Goal: Information Seeking & Learning: Check status

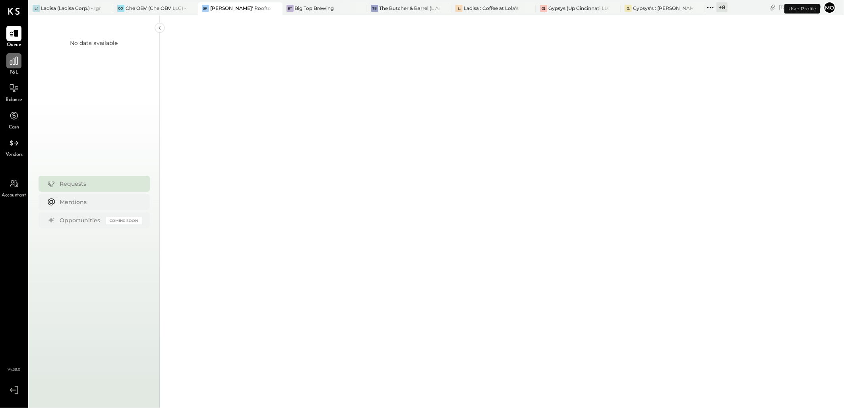
click at [11, 67] on div at bounding box center [13, 60] width 15 height 15
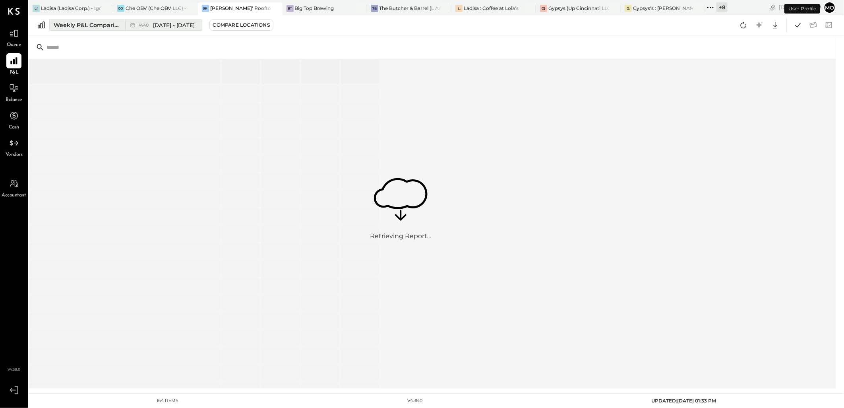
click at [80, 21] on div "Weekly P&L Comparison" at bounding box center [87, 25] width 67 height 8
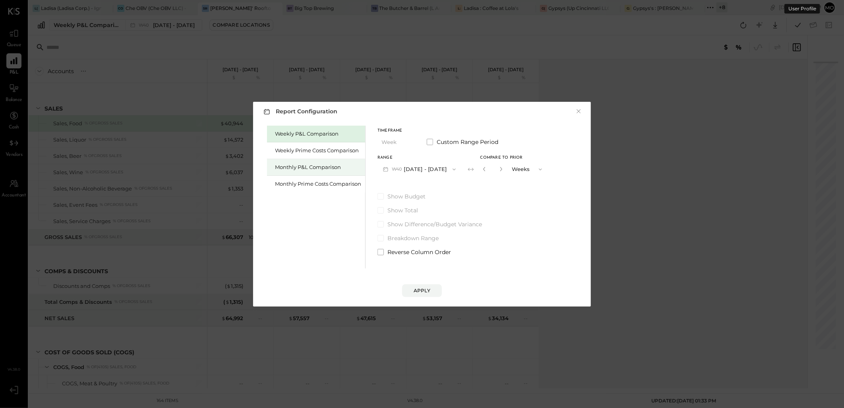
click at [320, 171] on div "Monthly P&L Comparison" at bounding box center [316, 167] width 98 height 17
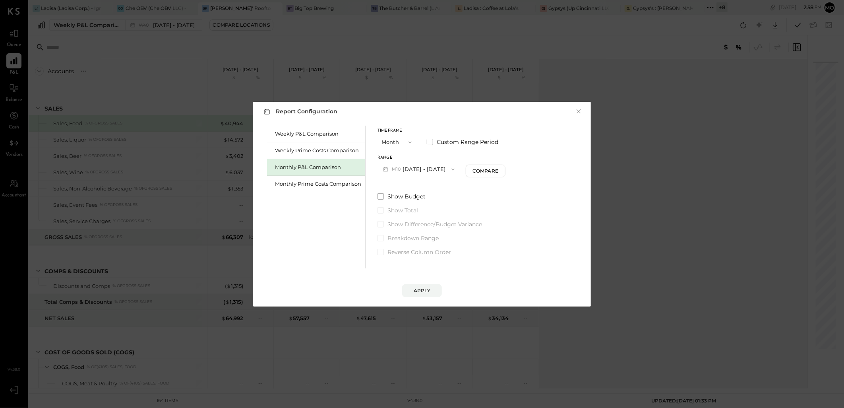
click at [423, 166] on button "M10 [DATE] - [DATE]" at bounding box center [419, 169] width 83 height 15
click at [422, 185] on span "[DATE] - [DATE]" at bounding box center [416, 186] width 38 height 7
click at [479, 171] on div "Compare" at bounding box center [487, 170] width 26 height 7
click at [500, 168] on icon "button" at bounding box center [501, 169] width 5 height 5
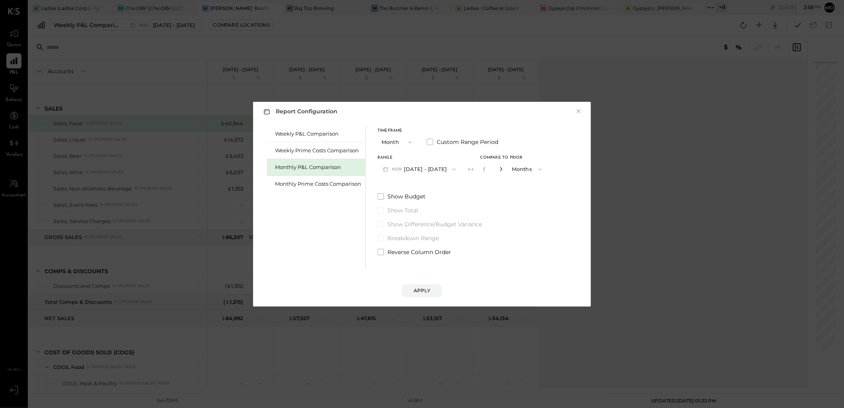
click at [500, 168] on icon "button" at bounding box center [501, 169] width 5 height 5
click at [483, 169] on icon "button" at bounding box center [484, 169] width 5 height 5
type input "*"
click at [423, 283] on div "Apply" at bounding box center [422, 282] width 322 height 29
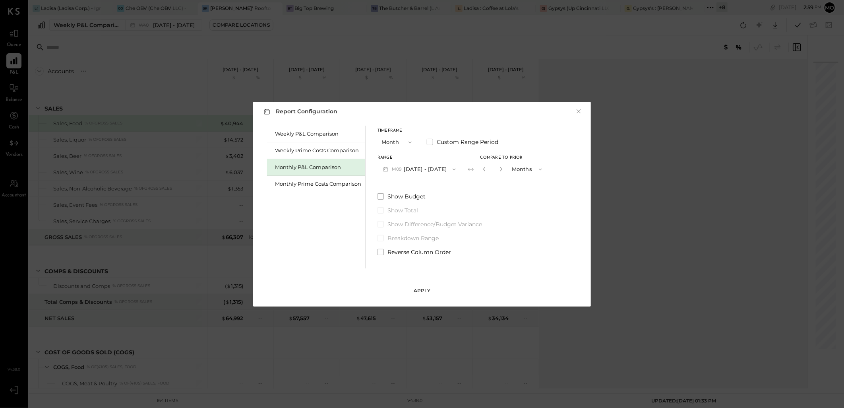
click at [426, 289] on div "Apply" at bounding box center [422, 290] width 17 height 7
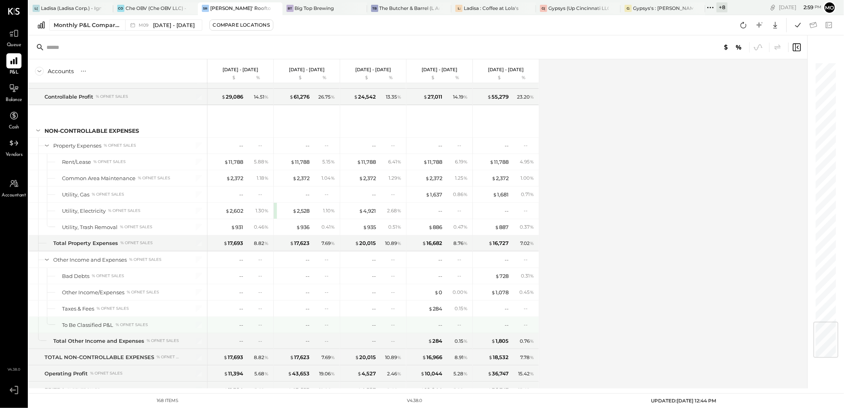
scroll to position [2194, 0]
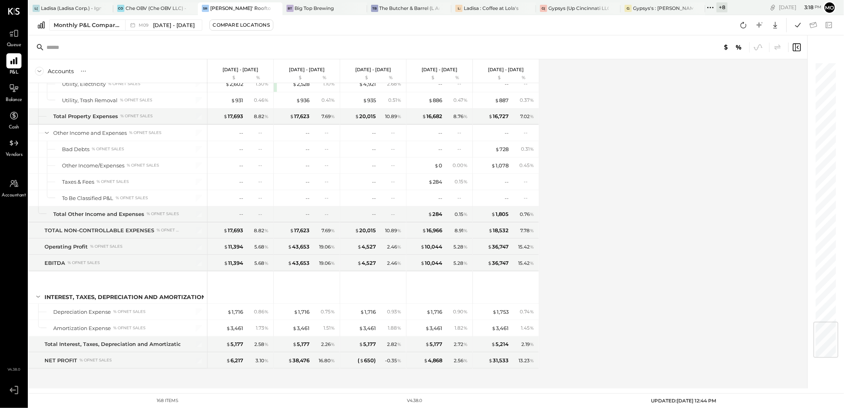
click at [706, 9] on icon at bounding box center [711, 7] width 10 height 10
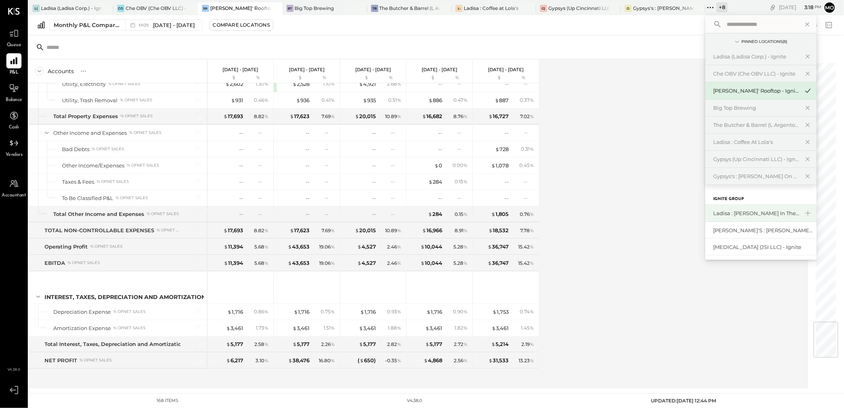
scroll to position [44, 0]
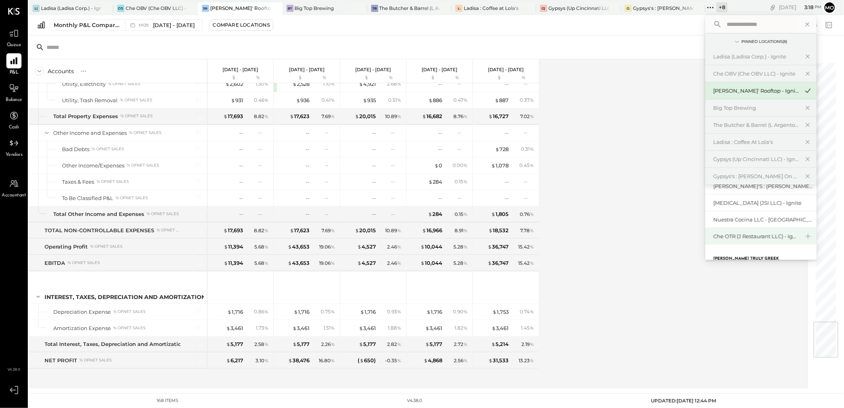
click at [746, 234] on div "Che OTR (J Restaurant LLC) - Ignite" at bounding box center [756, 237] width 86 height 8
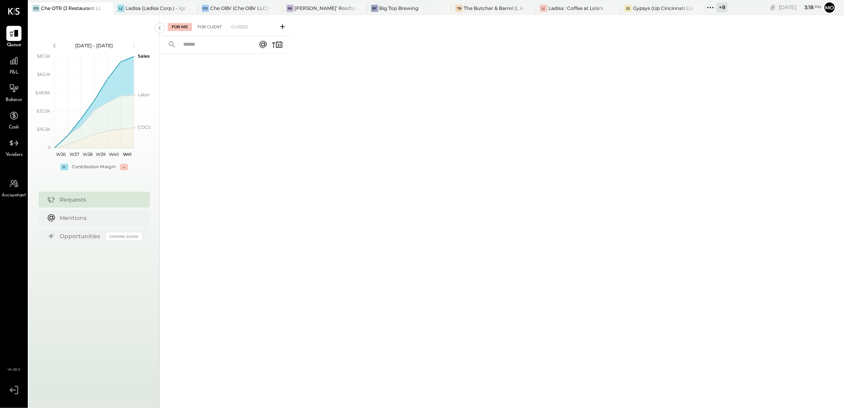
click at [216, 26] on div "For Client" at bounding box center [210, 27] width 32 height 8
click at [236, 27] on div "Closed" at bounding box center [239, 27] width 25 height 8
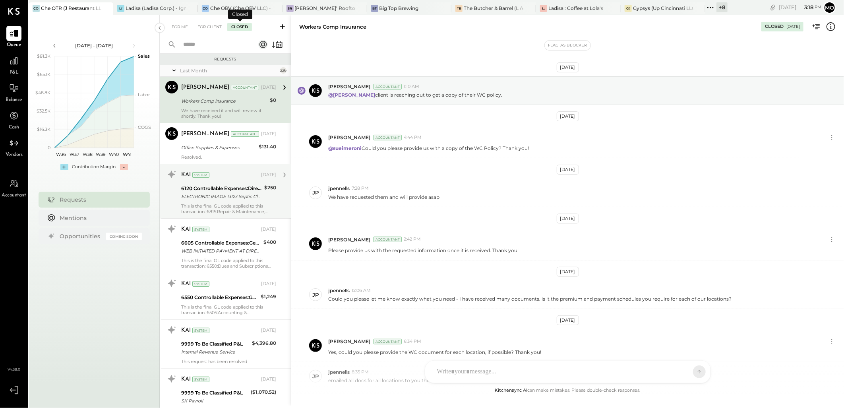
scroll to position [118, 0]
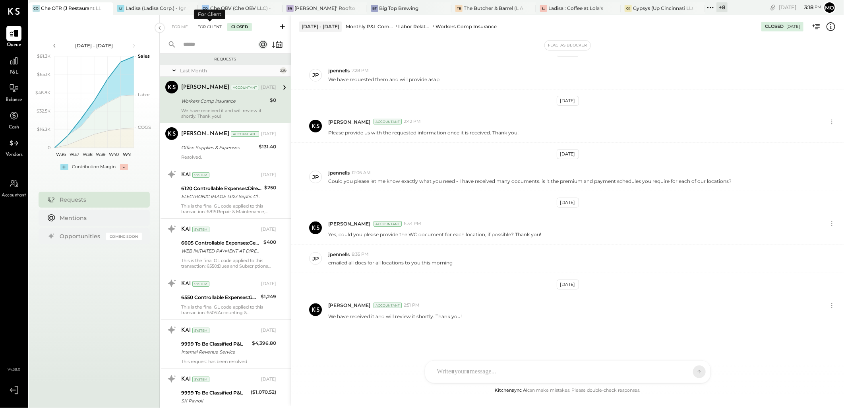
click at [213, 28] on div "For Client" at bounding box center [210, 27] width 32 height 8
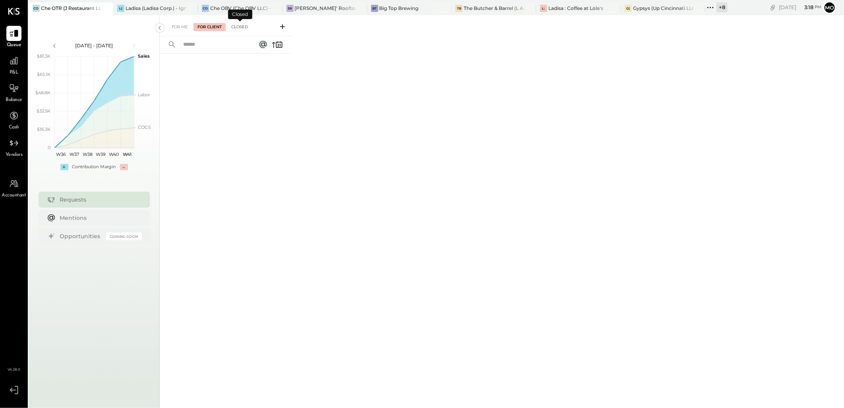
click at [238, 27] on div "Closed" at bounding box center [239, 27] width 25 height 8
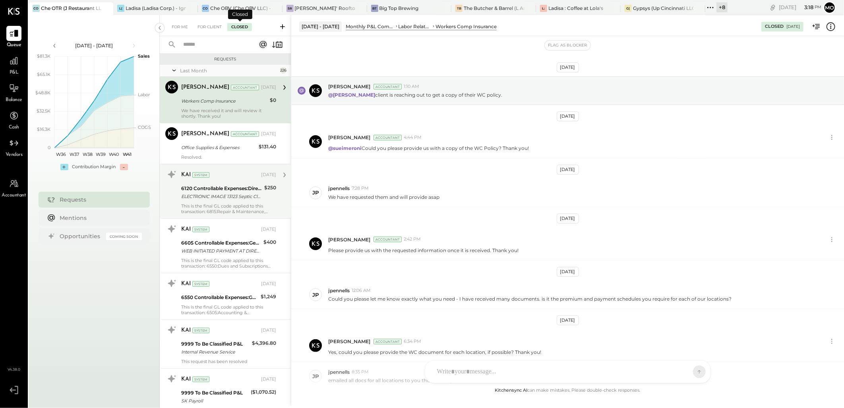
scroll to position [118, 0]
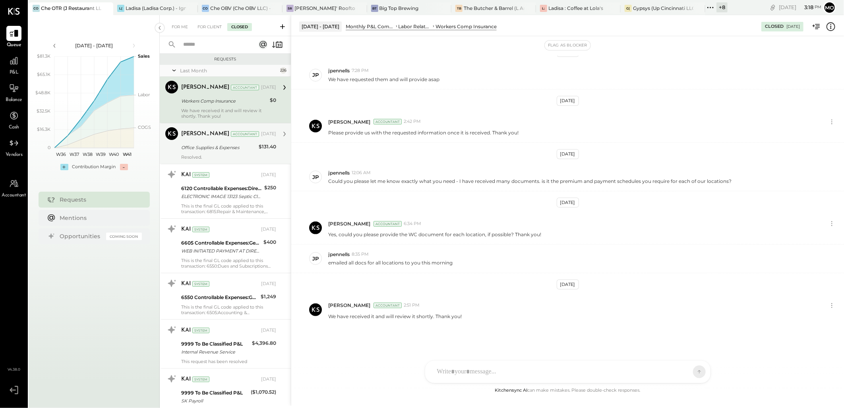
click at [196, 143] on div "Office Supplies & Expenses" at bounding box center [218, 148] width 75 height 10
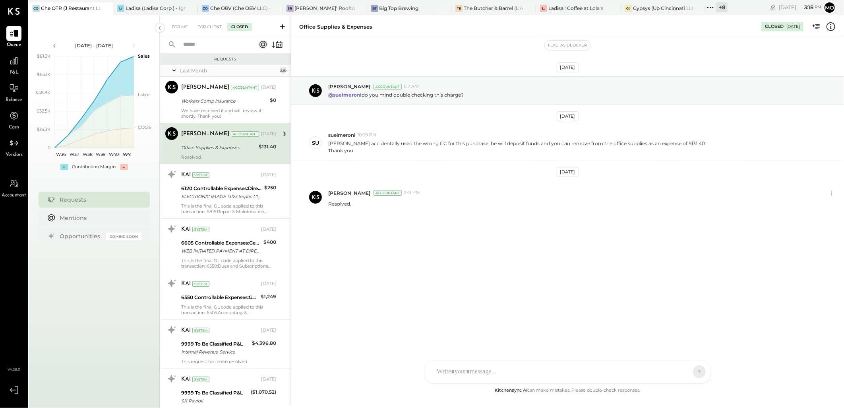
scroll to position [88, 0]
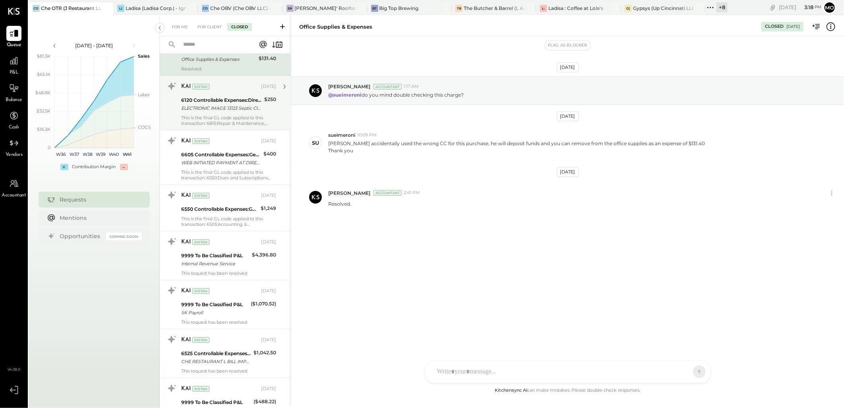
click at [208, 105] on div "ELECTRONIC IMAGE 13123 Septic Cleaning" at bounding box center [221, 108] width 81 height 8
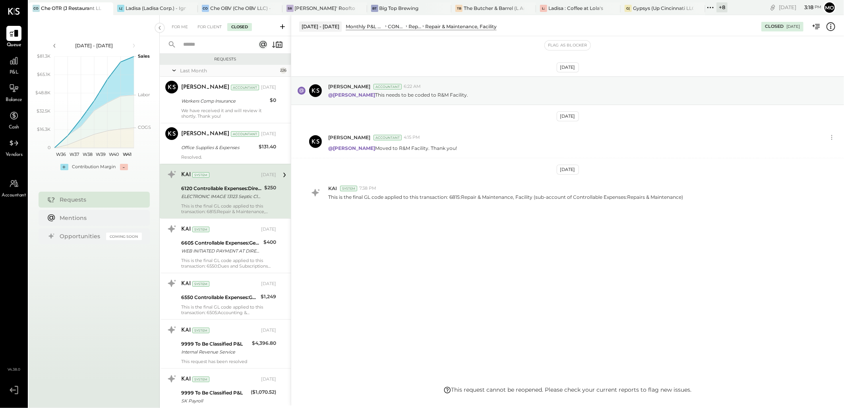
click at [173, 68] on icon at bounding box center [174, 70] width 8 height 20
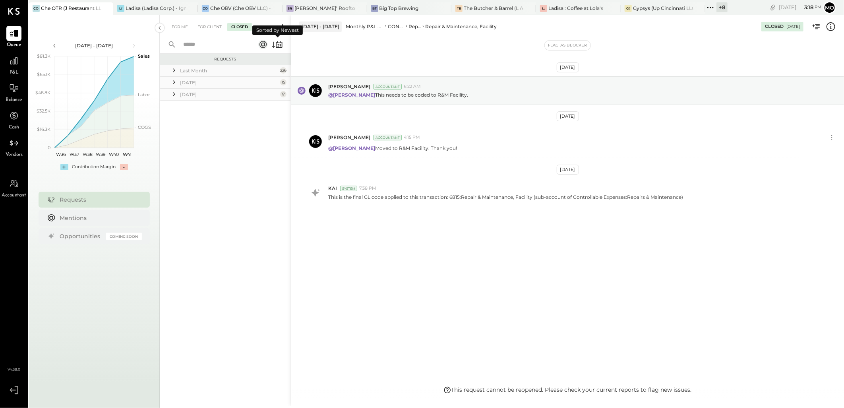
click at [273, 45] on icon at bounding box center [273, 45] width 3 height 6
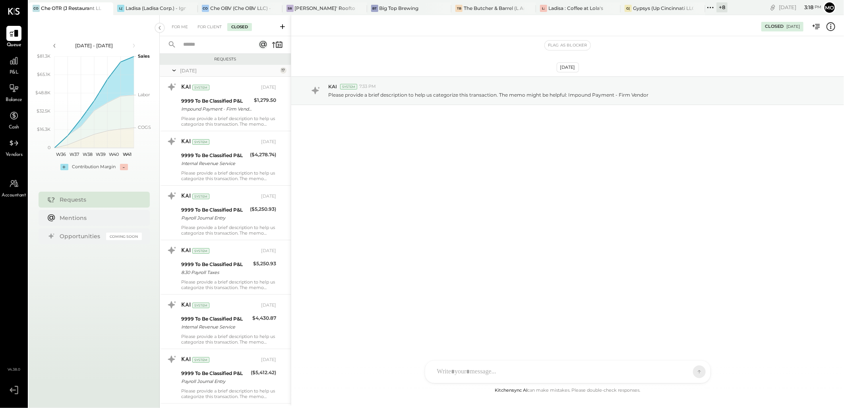
click at [175, 70] on icon at bounding box center [174, 70] width 8 height 20
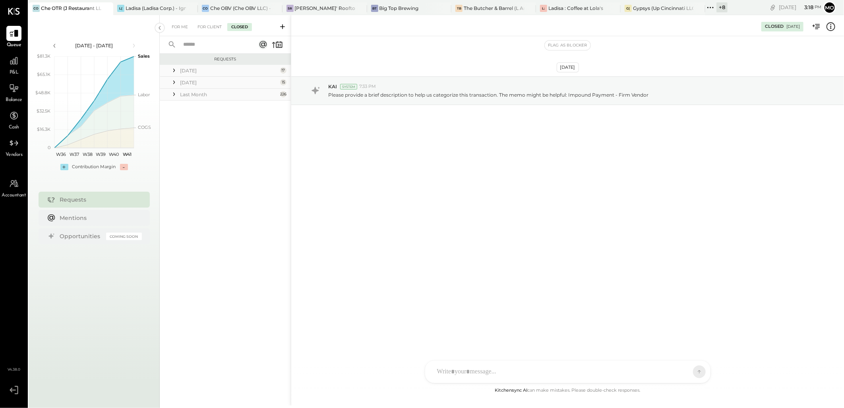
click at [173, 70] on icon at bounding box center [174, 70] width 8 height 8
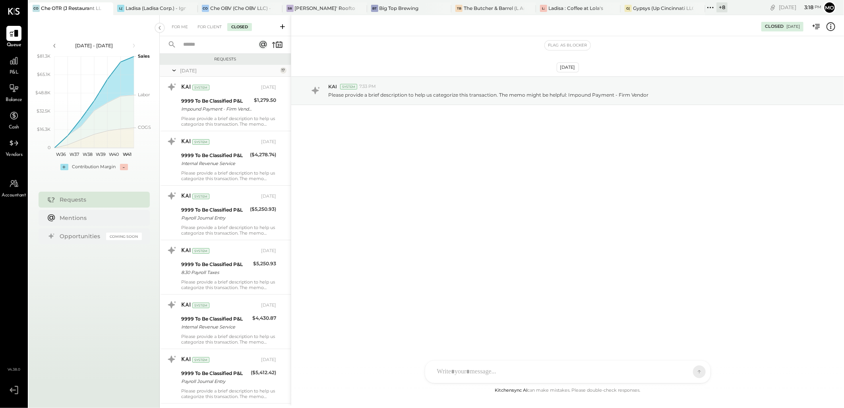
click at [174, 69] on icon at bounding box center [174, 70] width 8 height 20
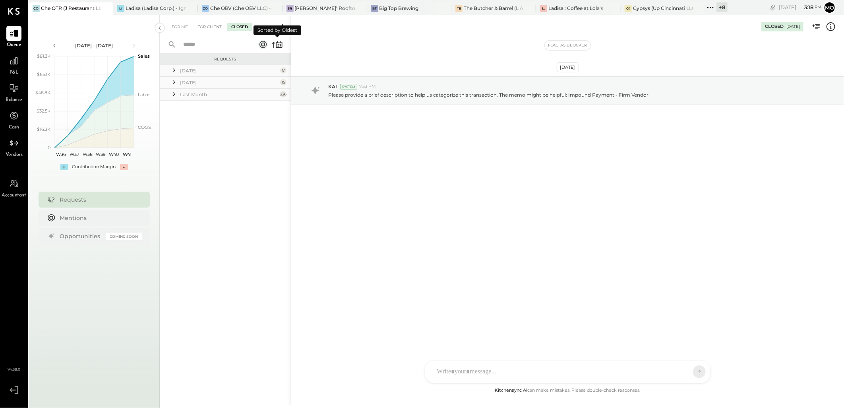
click at [276, 43] on icon at bounding box center [279, 45] width 6 height 6
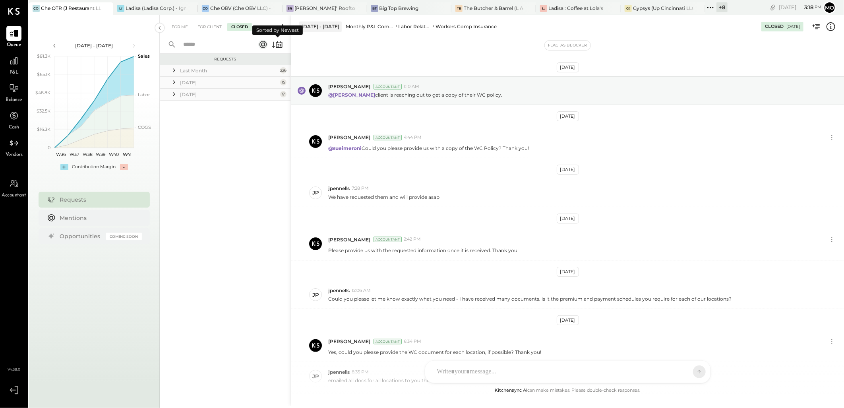
scroll to position [118, 0]
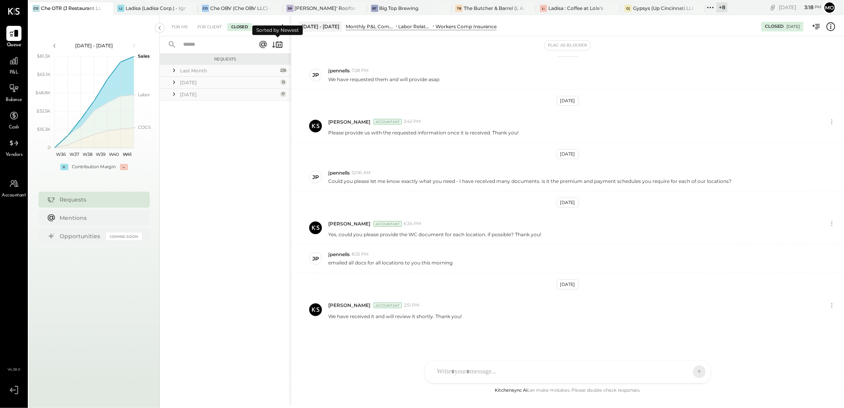
click at [174, 82] on icon at bounding box center [174, 82] width 8 height 8
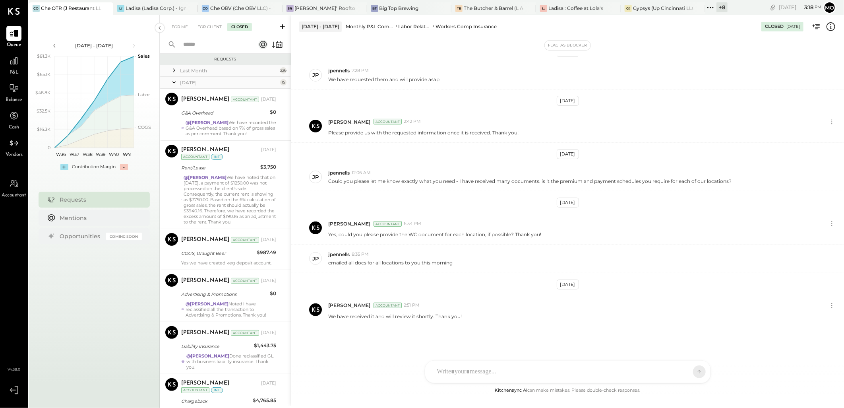
click at [176, 82] on icon at bounding box center [174, 82] width 8 height 20
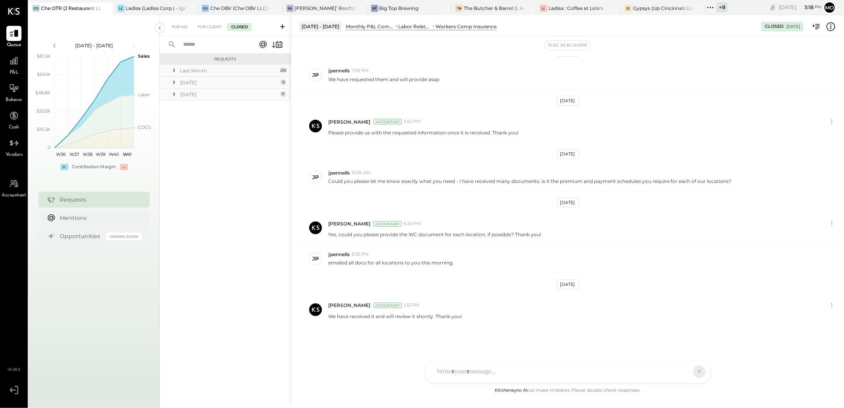
click at [176, 68] on icon at bounding box center [174, 70] width 8 height 8
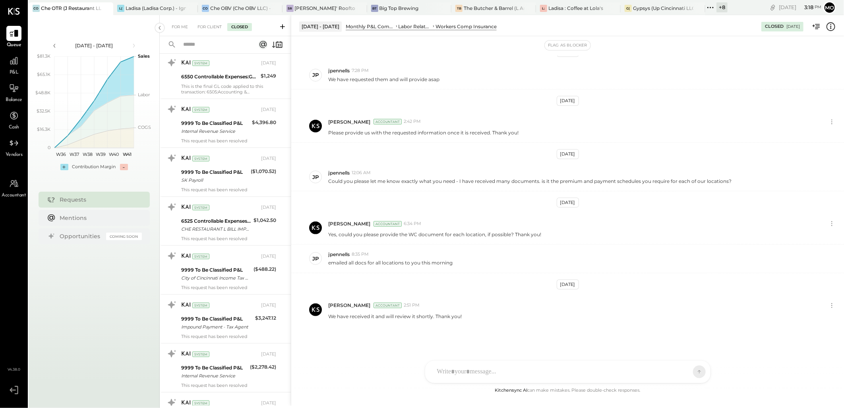
scroll to position [0, 0]
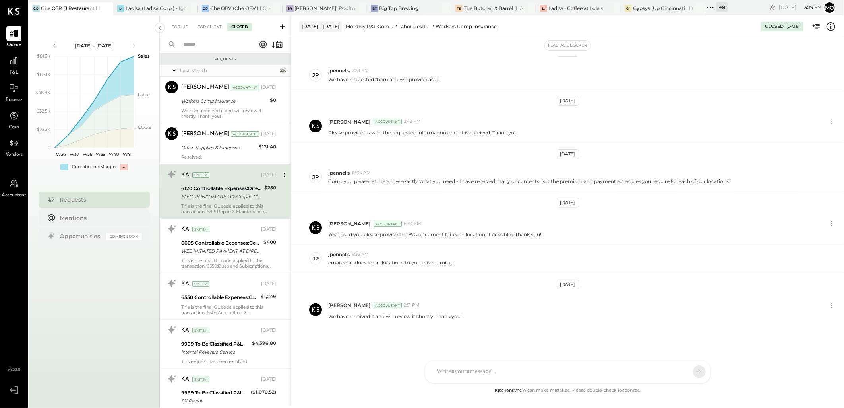
click at [175, 70] on icon at bounding box center [175, 71] width 4 height 2
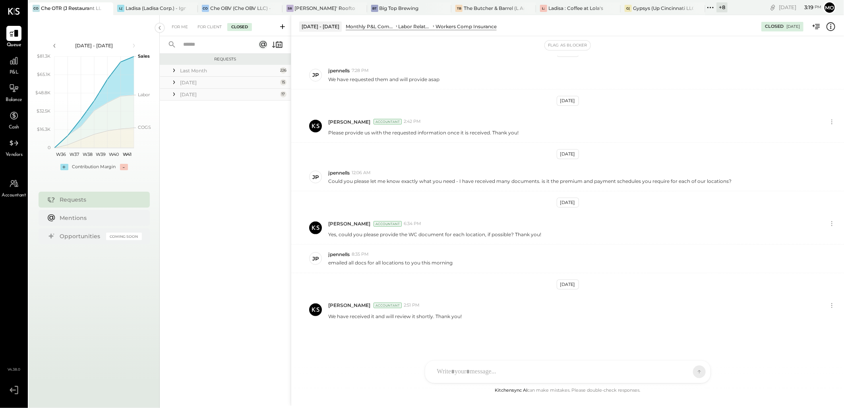
click at [175, 70] on icon at bounding box center [174, 70] width 8 height 8
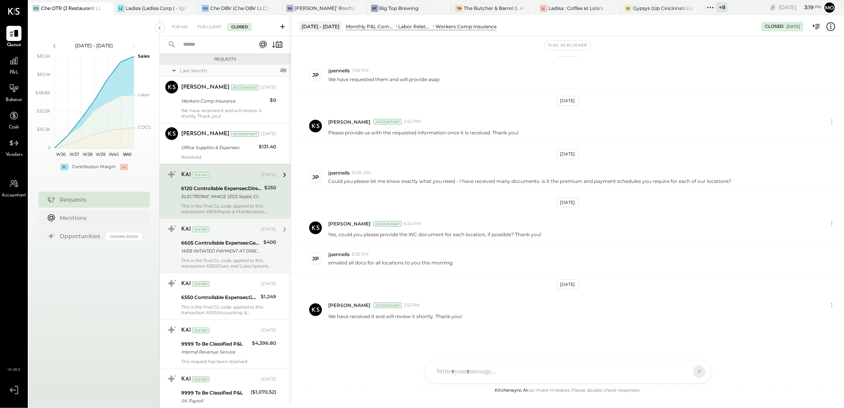
click at [229, 246] on div "6605 Controllable Expenses:General & Administrative Expenses:Phone and Internet" at bounding box center [221, 243] width 80 height 8
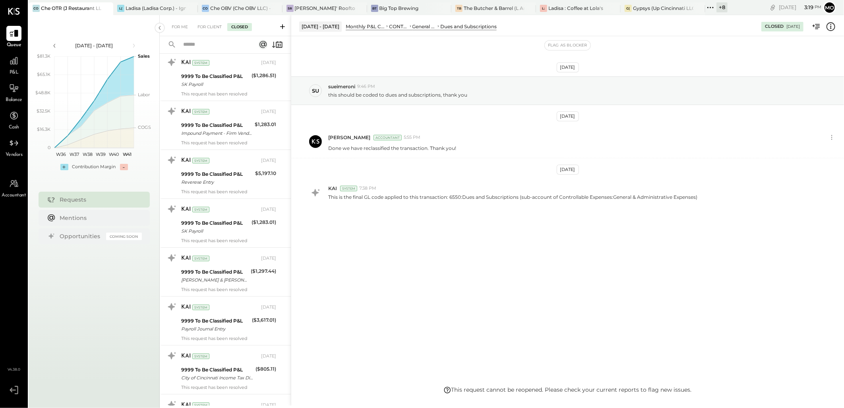
scroll to position [2076, 0]
click at [239, 273] on div "9999 To Be Classified P&L" at bounding box center [213, 273] width 65 height 8
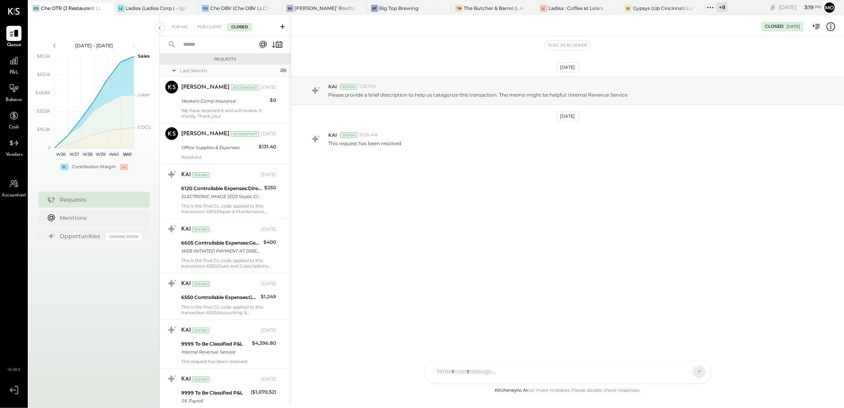
click at [175, 71] on icon at bounding box center [174, 70] width 8 height 20
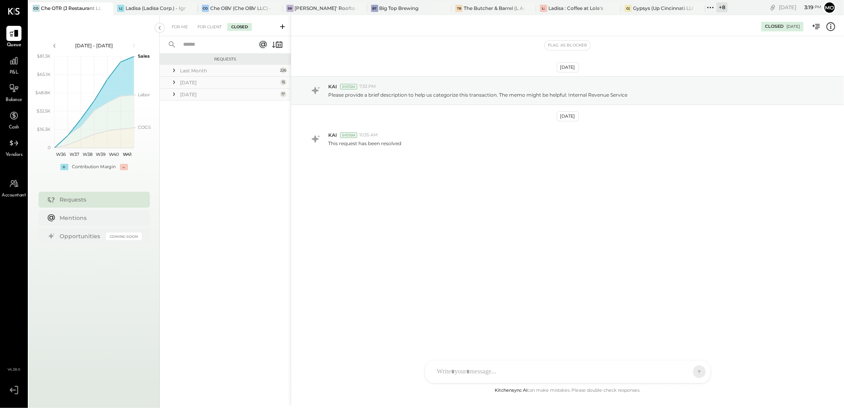
click at [176, 81] on icon at bounding box center [174, 82] width 8 height 8
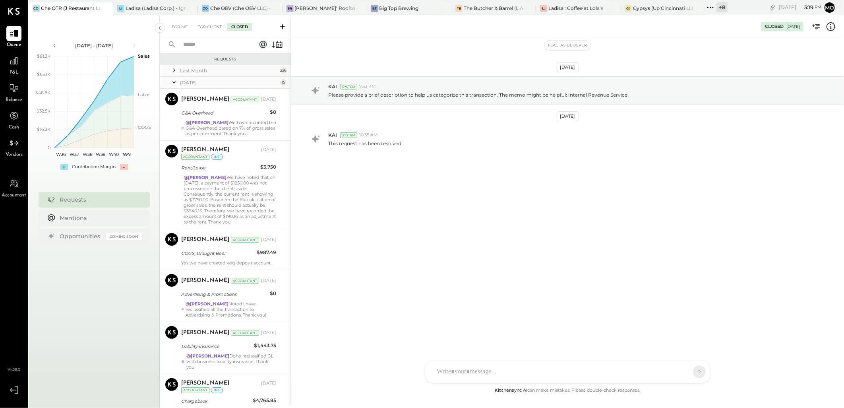
click at [174, 85] on icon at bounding box center [174, 82] width 8 height 20
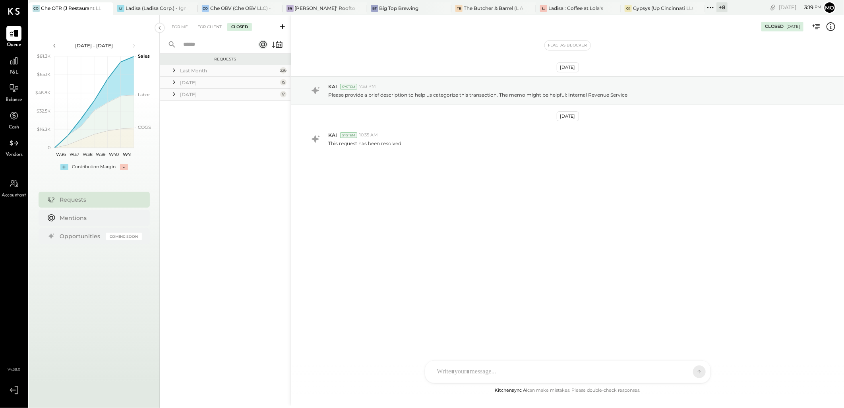
click at [175, 70] on icon at bounding box center [174, 70] width 8 height 8
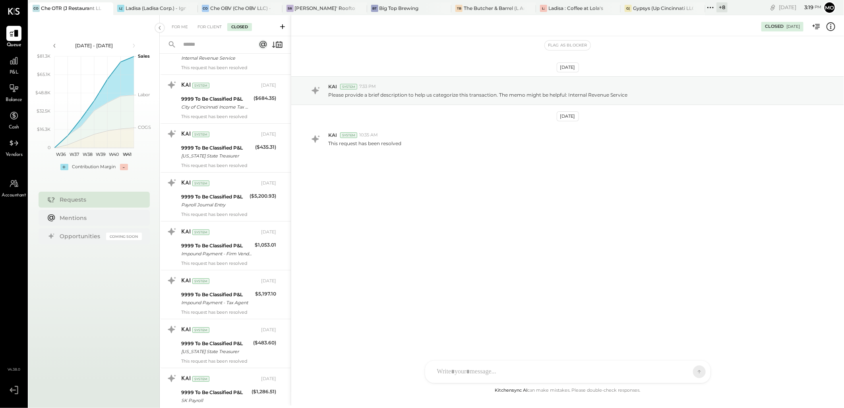
scroll to position [1678, 0]
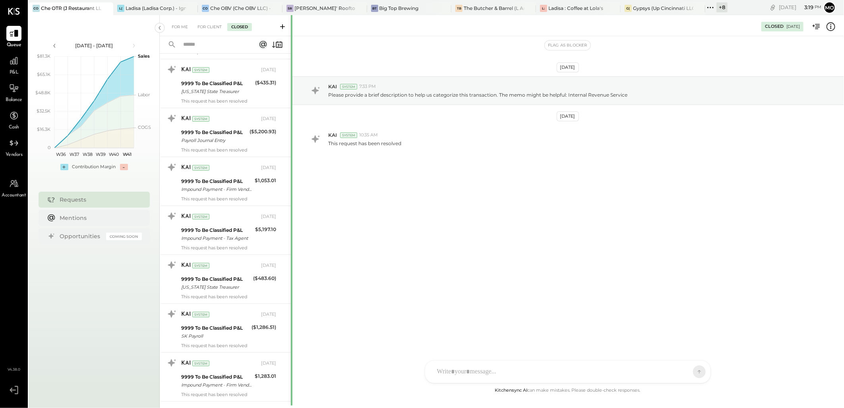
drag, startPoint x: 291, startPoint y: 128, endPoint x: 291, endPoint y: 120, distance: 8.3
click at [291, 140] on div at bounding box center [292, 405] width 2 height 781
click at [291, 112] on div at bounding box center [292, 405] width 2 height 781
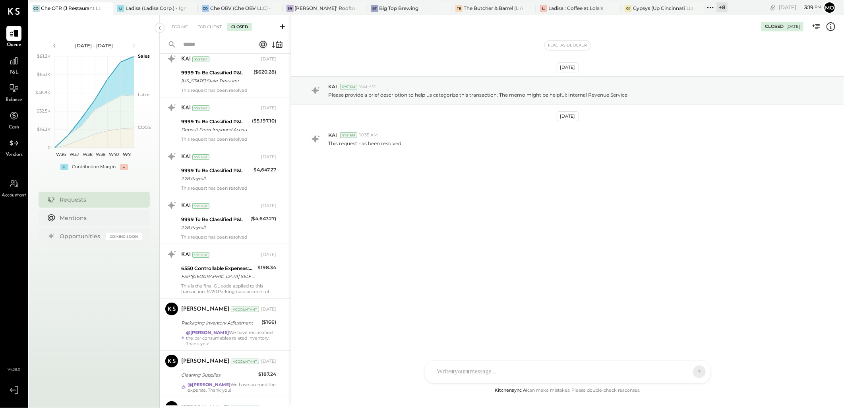
scroll to position [10775, 0]
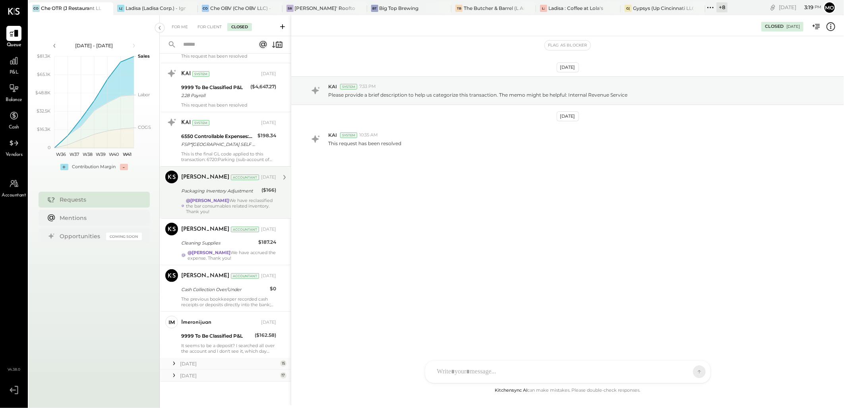
click at [196, 202] on strong "@[PERSON_NAME]" at bounding box center [207, 201] width 43 height 6
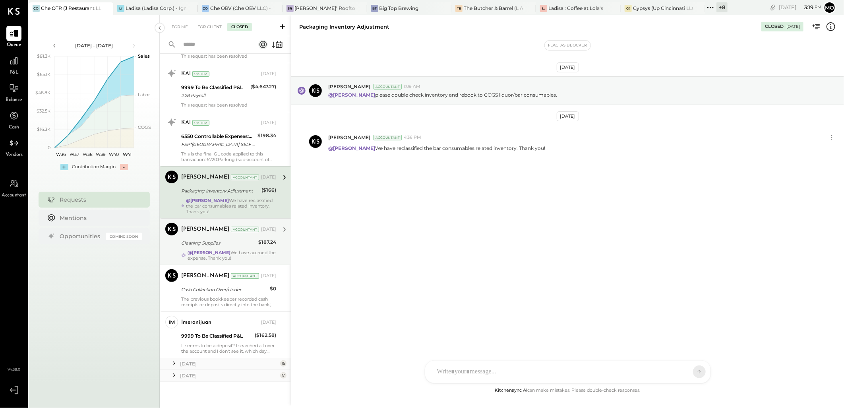
click at [181, 252] on icon at bounding box center [183, 255] width 5 height 7
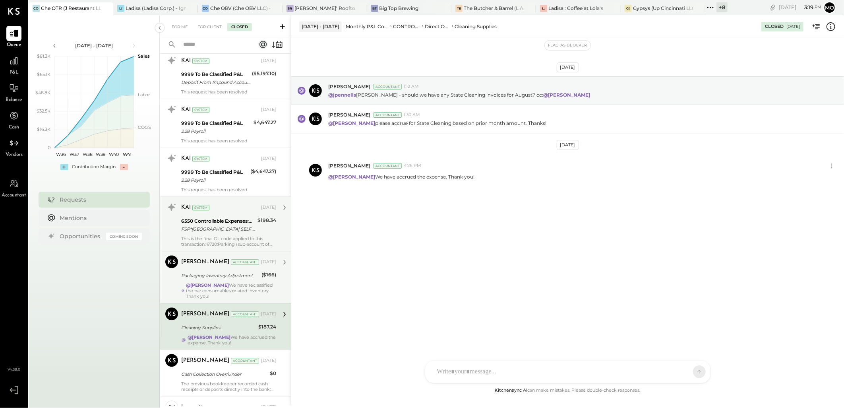
scroll to position [10775, 0]
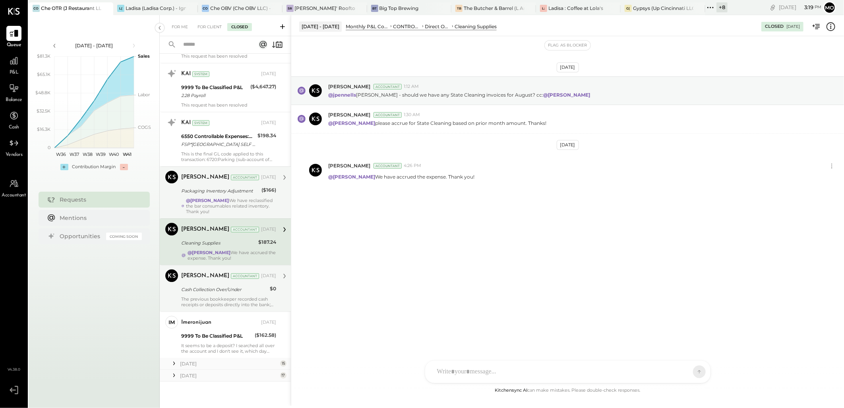
click at [211, 295] on div "Mohammadsalkin Ansari Accountant [DATE] Cash Collection Over/Under $0 The previ…" at bounding box center [228, 288] width 95 height 38
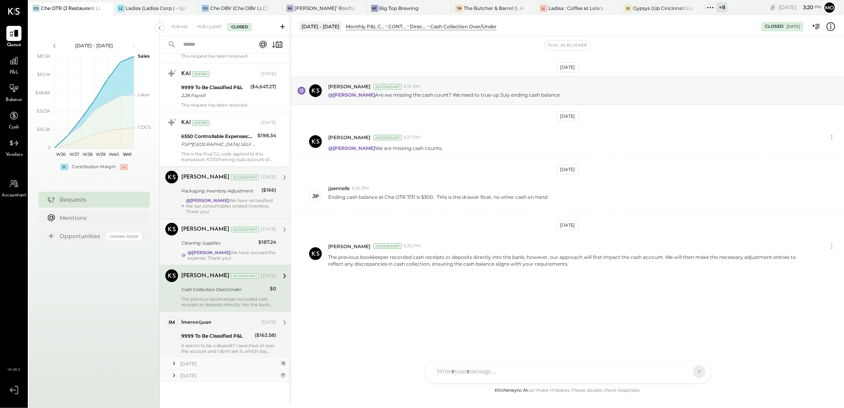
click at [200, 337] on div "9999 To Be Classified P&L" at bounding box center [216, 336] width 71 height 8
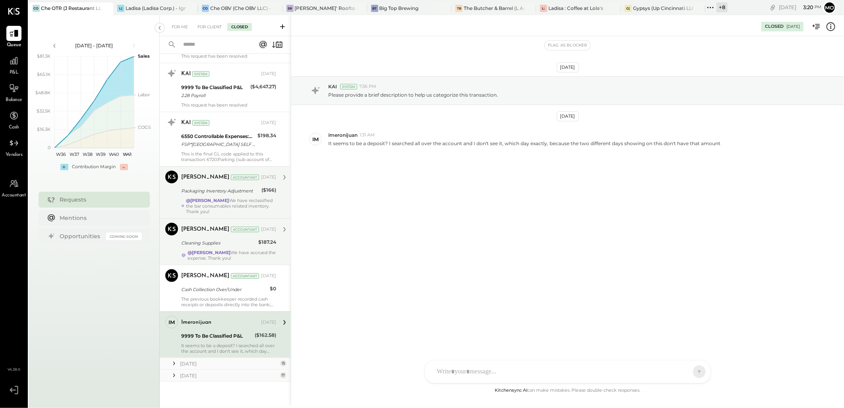
click at [208, 247] on div "Cleaning Supplies" at bounding box center [218, 243] width 75 height 8
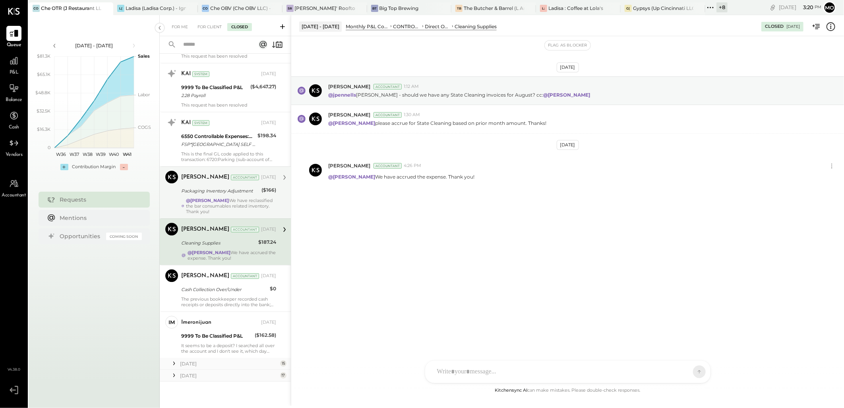
click at [208, 202] on strong "@[PERSON_NAME]" at bounding box center [207, 201] width 43 height 6
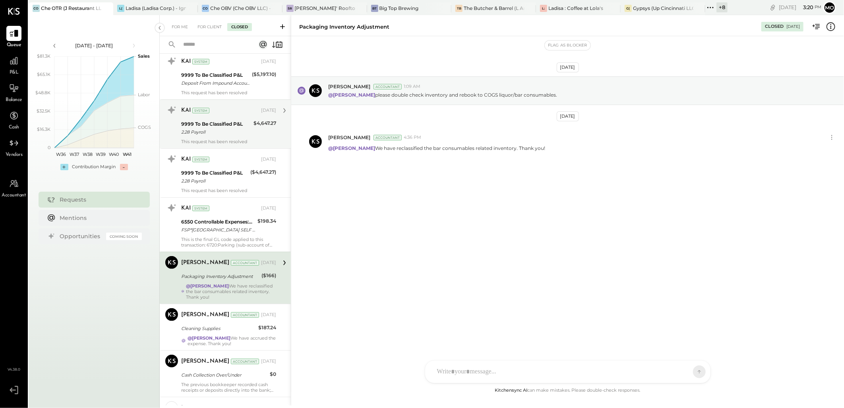
scroll to position [10686, 0]
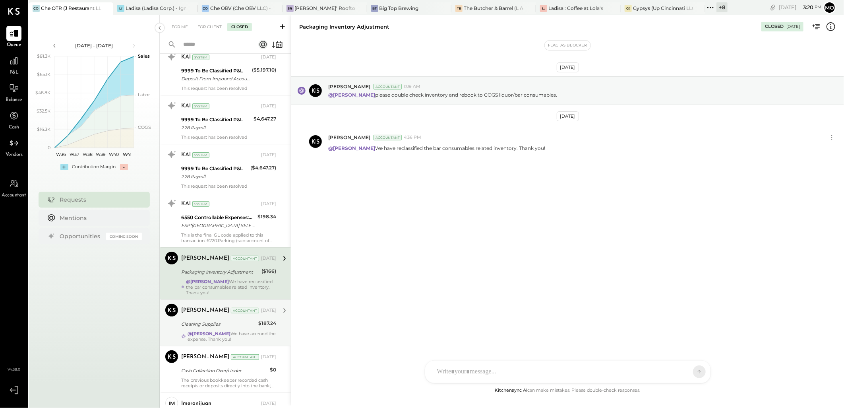
click at [229, 328] on div "Cleaning Supplies" at bounding box center [218, 324] width 75 height 8
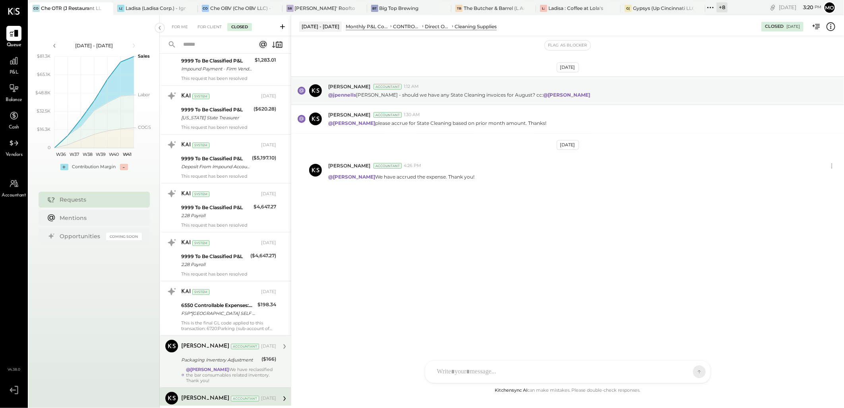
scroll to position [10775, 0]
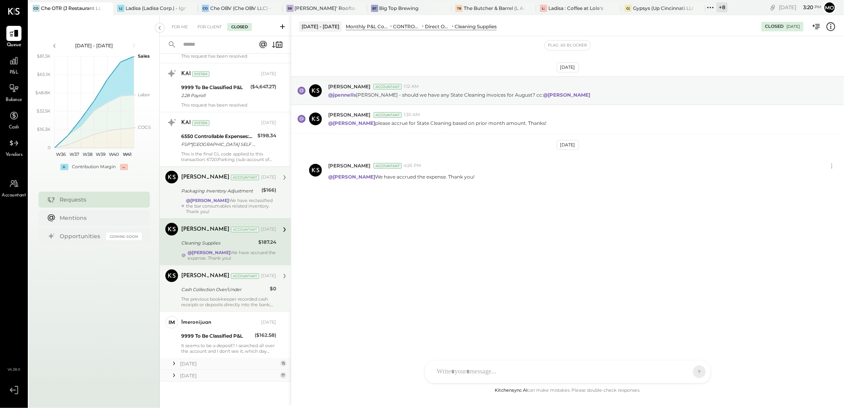
drag, startPoint x: 175, startPoint y: 363, endPoint x: 211, endPoint y: 290, distance: 81.6
click at [175, 363] on icon at bounding box center [174, 363] width 8 height 8
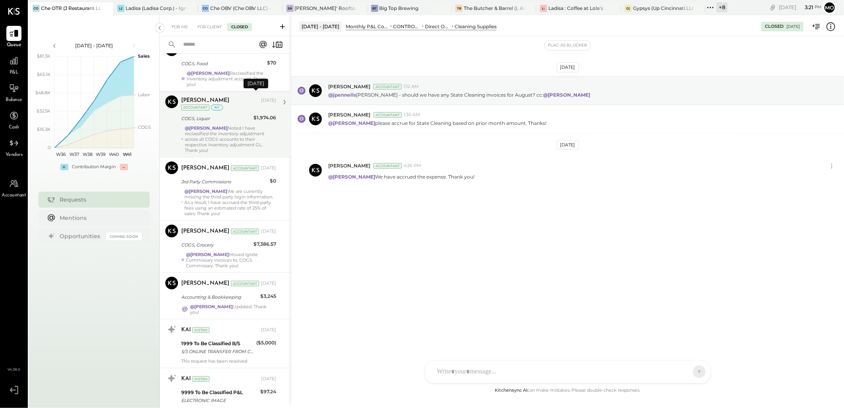
scroll to position [11557, 0]
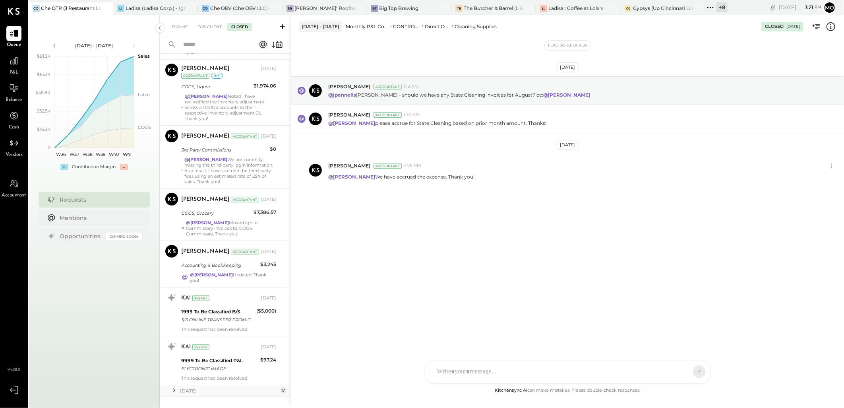
click at [176, 386] on icon at bounding box center [174, 390] width 8 height 8
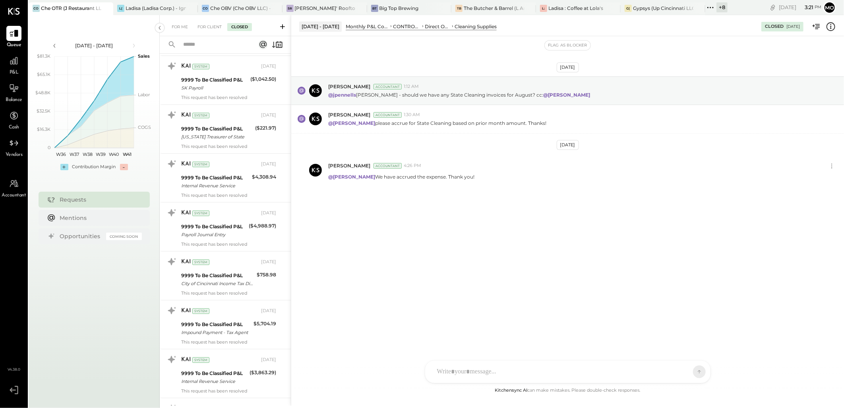
scroll to position [0, 0]
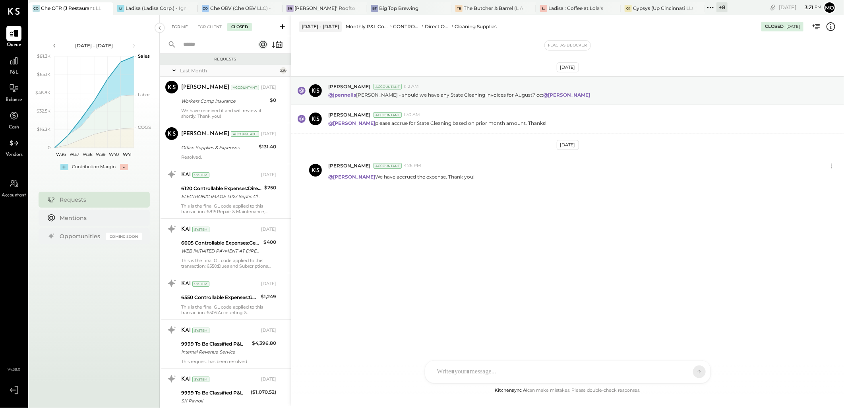
click at [181, 25] on div "For Me" at bounding box center [180, 27] width 24 height 8
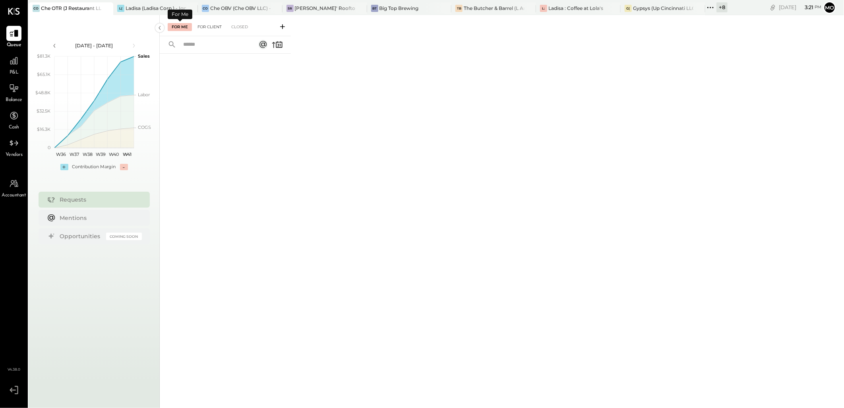
click at [216, 25] on div "For Client" at bounding box center [210, 27] width 32 height 8
